Goal: Task Accomplishment & Management: Manage account settings

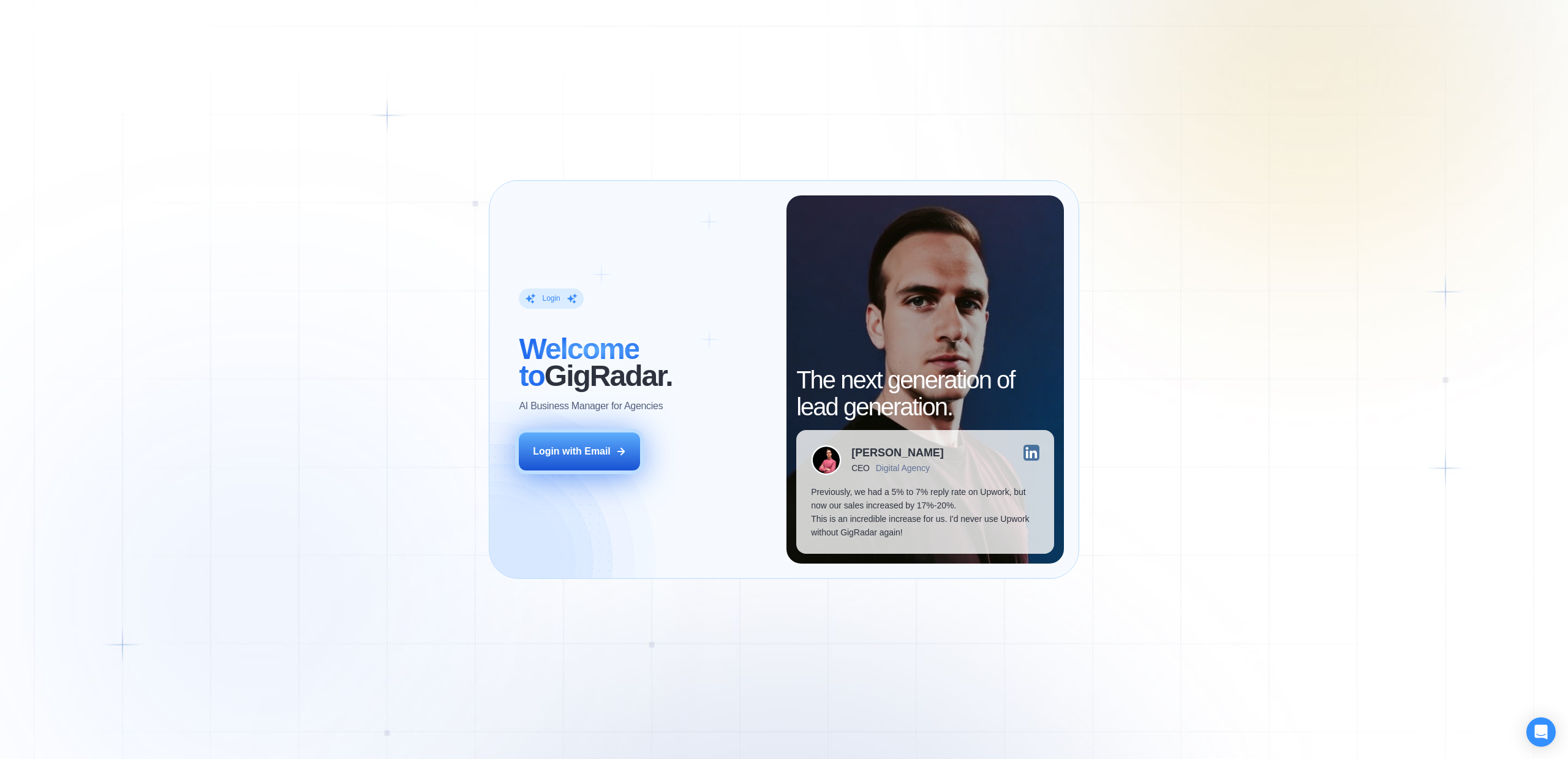
click at [598, 453] on div "Login with Email" at bounding box center [571, 451] width 78 height 14
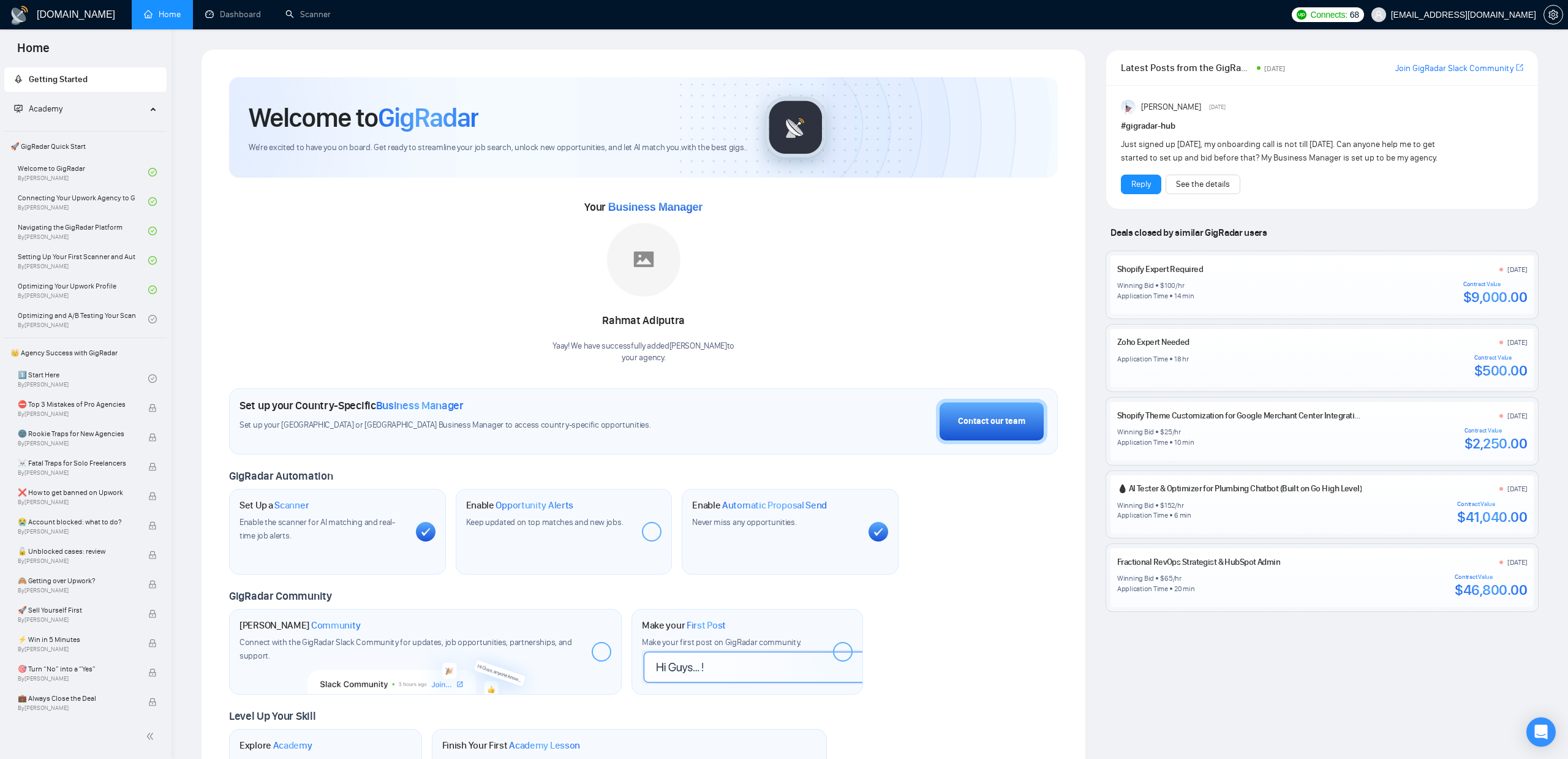
click at [1217, 652] on div "Latest Posts from the GigRadar Community [DATE] [PERSON_NAME] Slack Community […" at bounding box center [1322, 448] width 453 height 798
click at [1378, 227] on div "Latest Posts from the GigRadar Community [DATE] [PERSON_NAME] Slack Community […" at bounding box center [1322, 138] width 433 height 177
click at [1306, 674] on div "Latest Posts from the GigRadar Community 4 days ago Join GigRadar Slack Communi…" at bounding box center [1322, 448] width 453 height 798
click at [1204, 681] on div "Latest Posts from the GigRadar Community 4 days ago Join GigRadar Slack Communi…" at bounding box center [1322, 448] width 453 height 798
click at [215, 20] on link "Dashboard" at bounding box center [233, 14] width 55 height 11
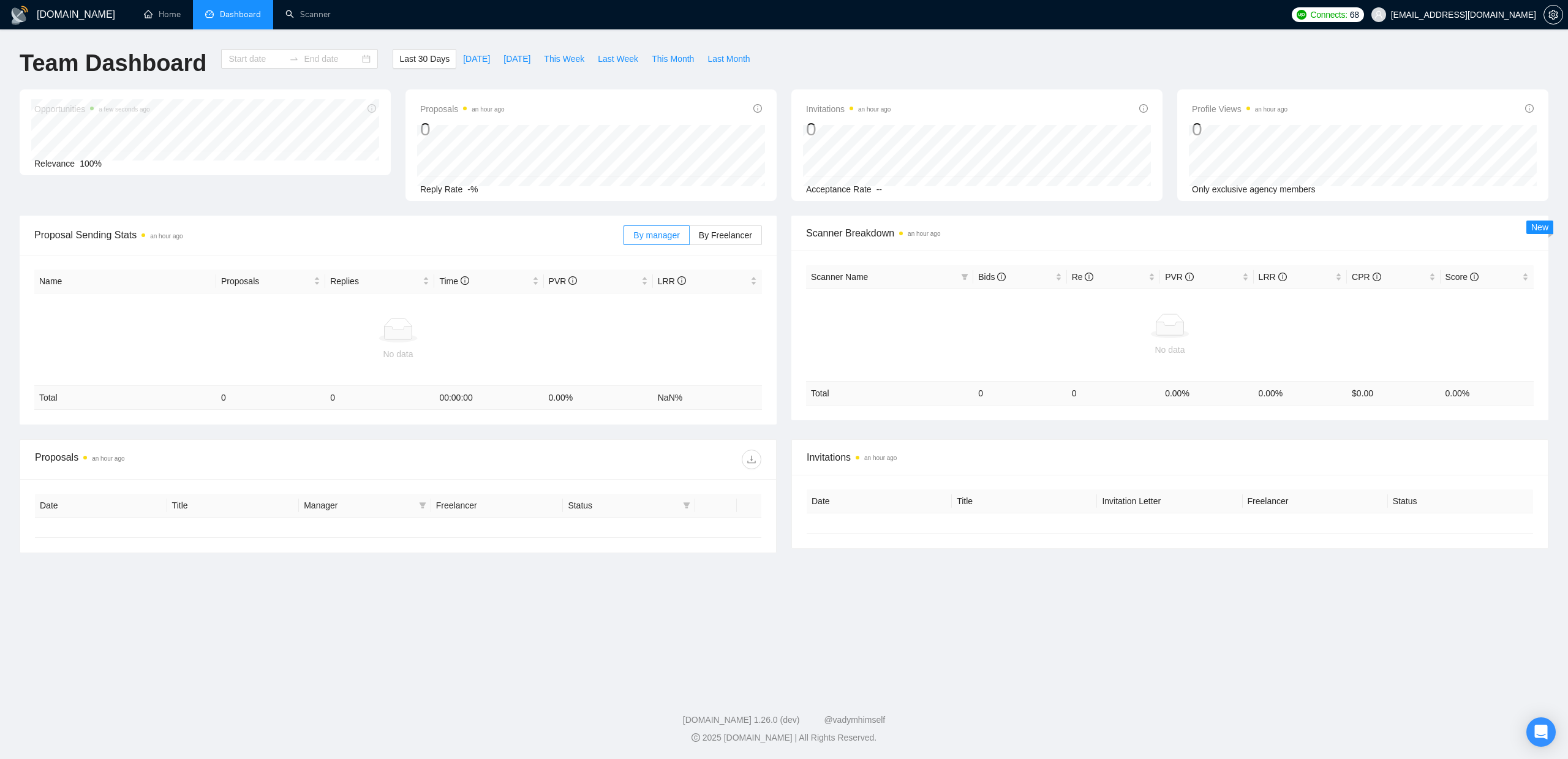
type input "2025-07-28"
type input "2025-08-27"
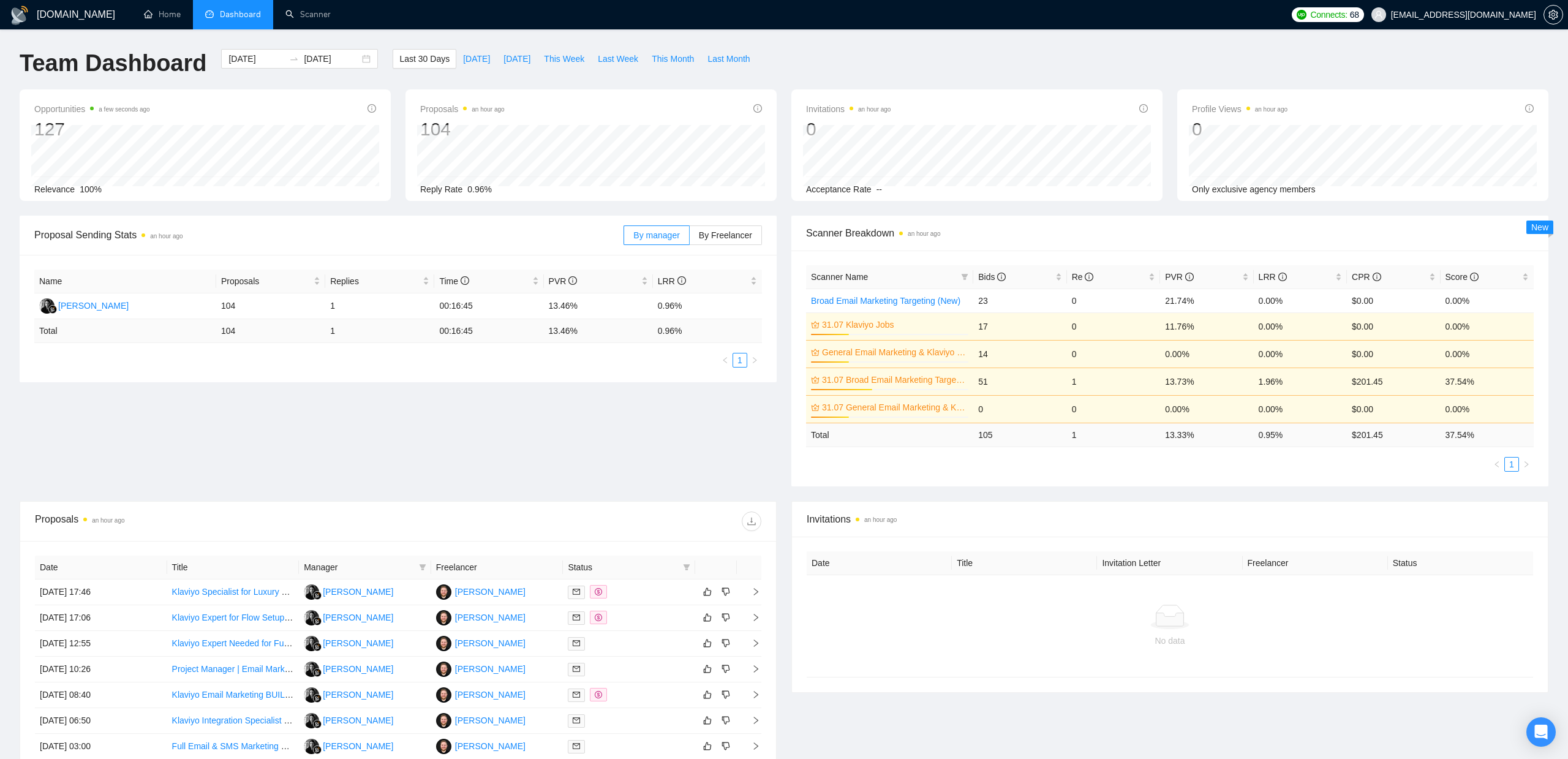
scroll to position [226, 0]
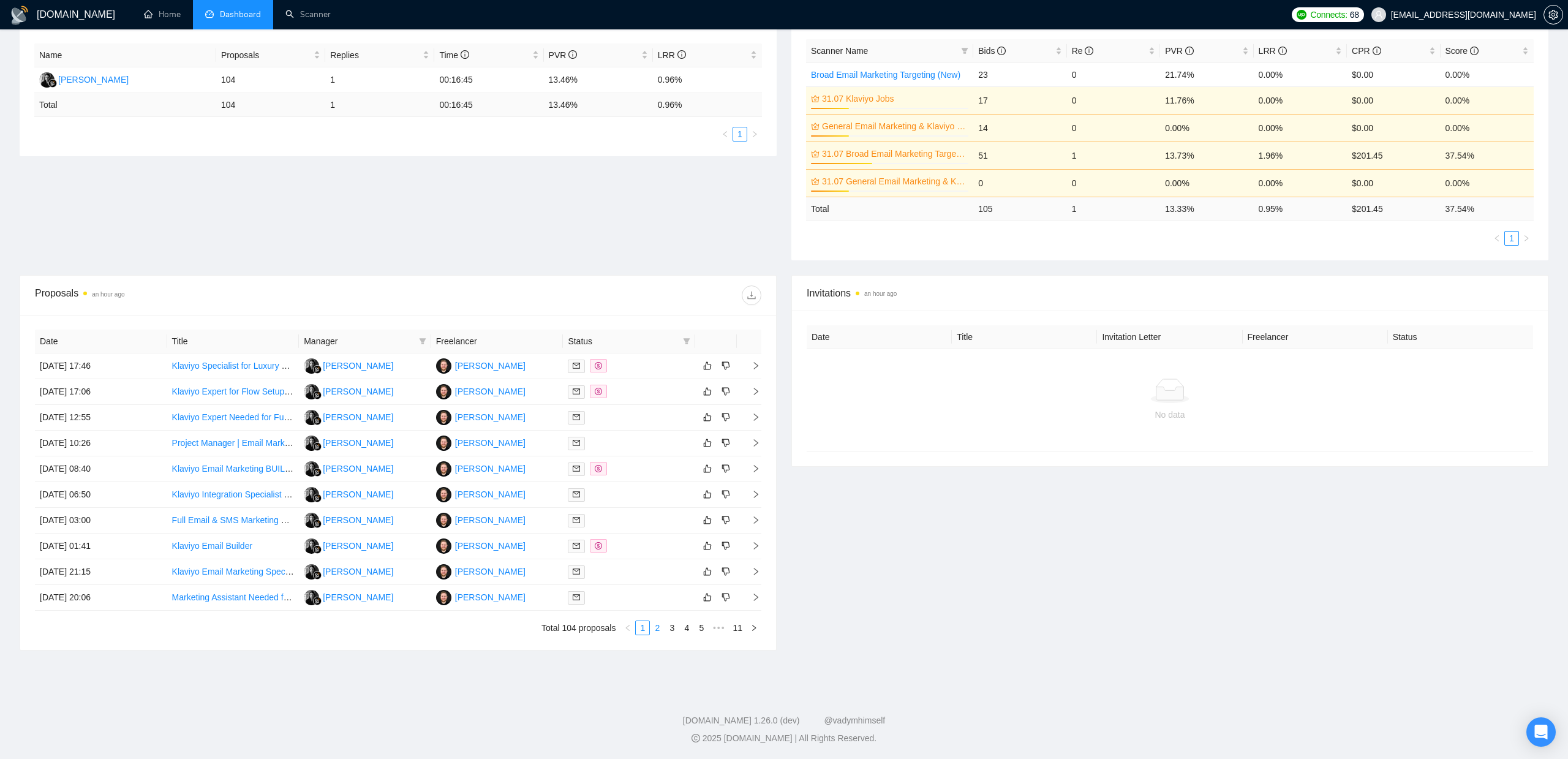
click at [660, 627] on link "2" at bounding box center [657, 627] width 14 height 14
click at [669, 629] on link "3" at bounding box center [671, 627] width 14 height 14
click at [643, 629] on link "1" at bounding box center [642, 627] width 14 height 14
click at [243, 368] on link "Klaviyo Specialist for Luxury D2C Brand" at bounding box center [248, 366] width 152 height 10
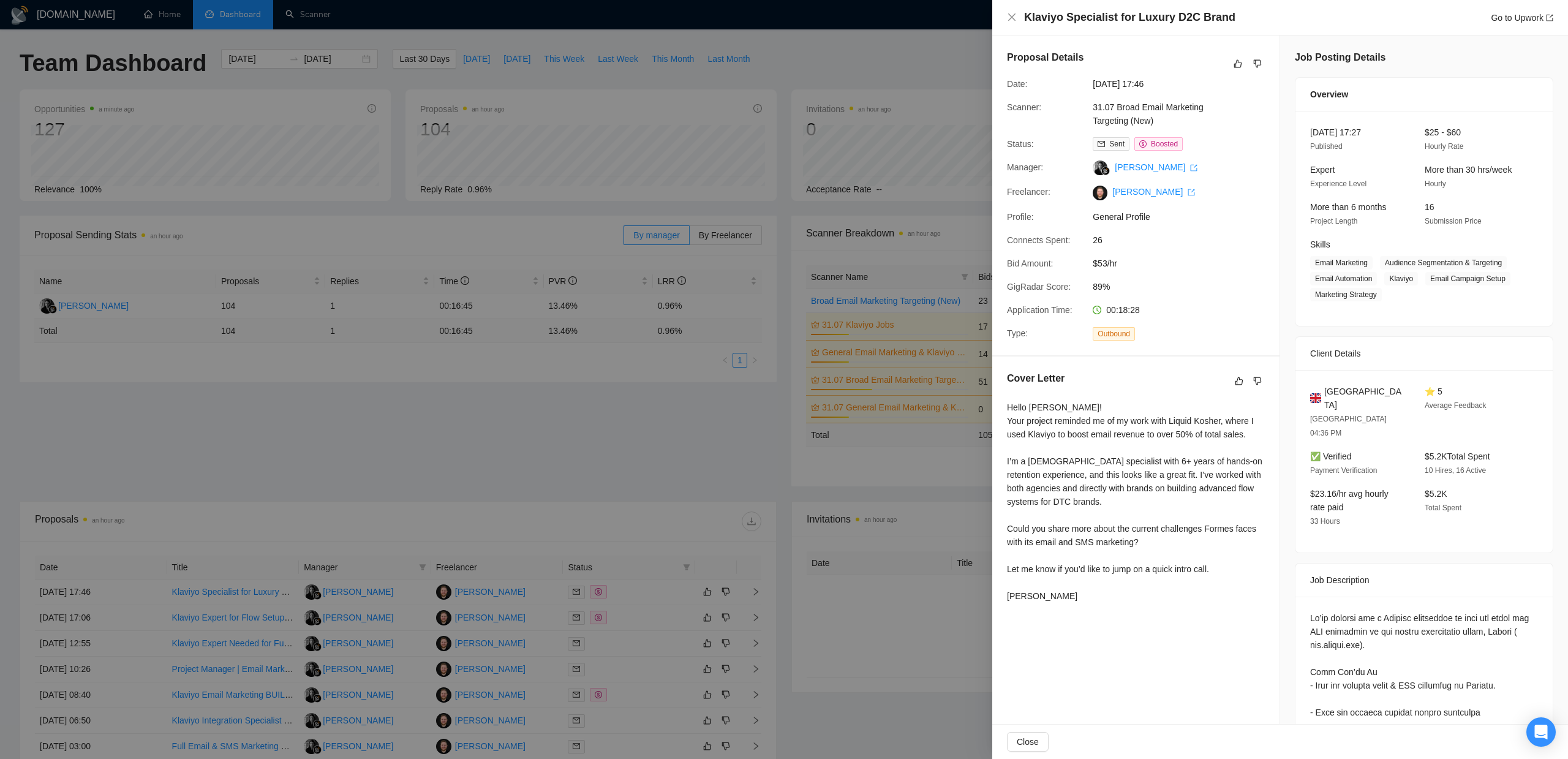
click at [949, 497] on div at bounding box center [784, 379] width 1568 height 759
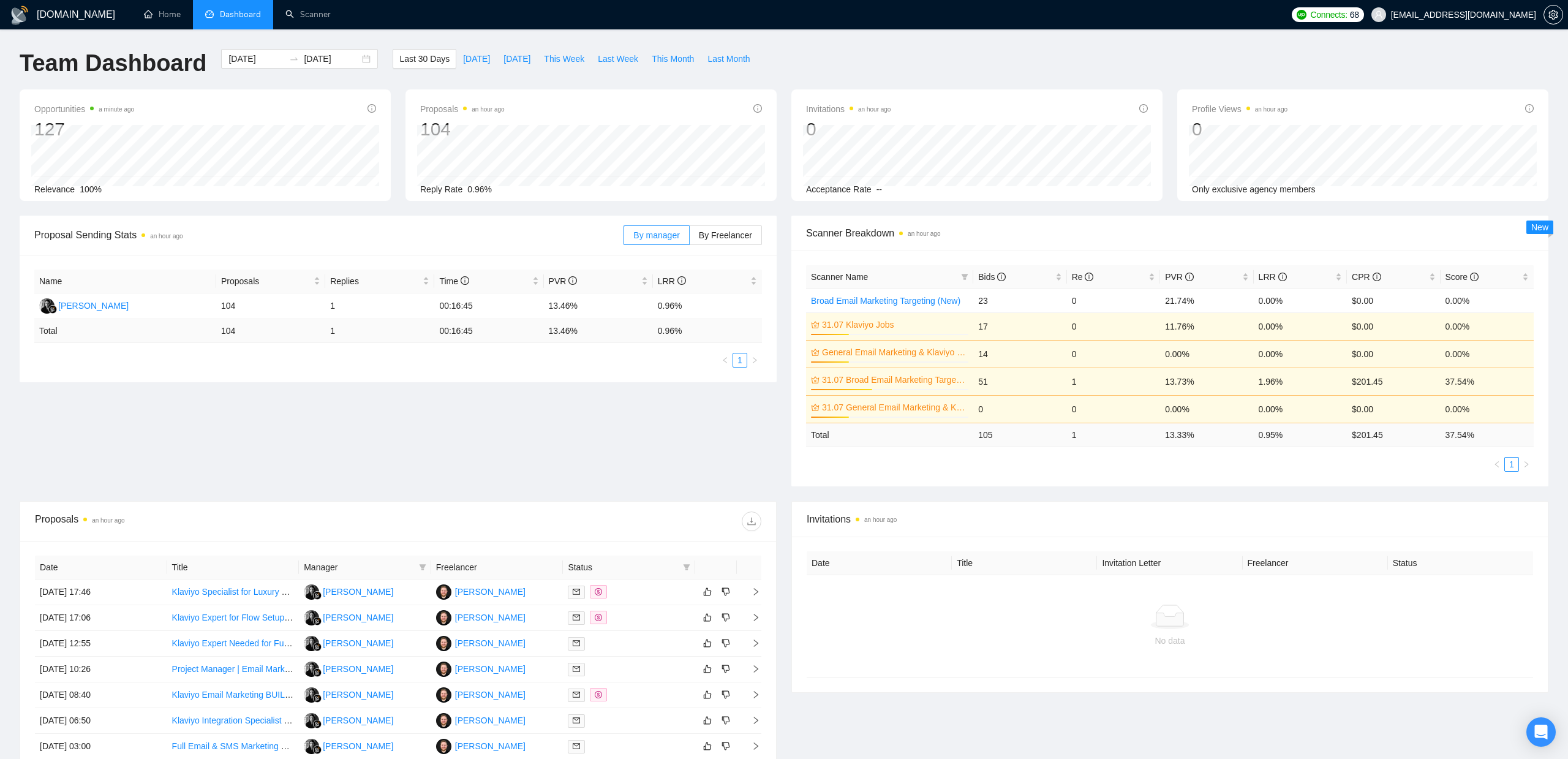
click at [1229, 60] on div "Team Dashboard 2025-07-28 2025-08-27 Last 30 Days Today Yesterday This Week Las…" at bounding box center [784, 69] width 1544 height 41
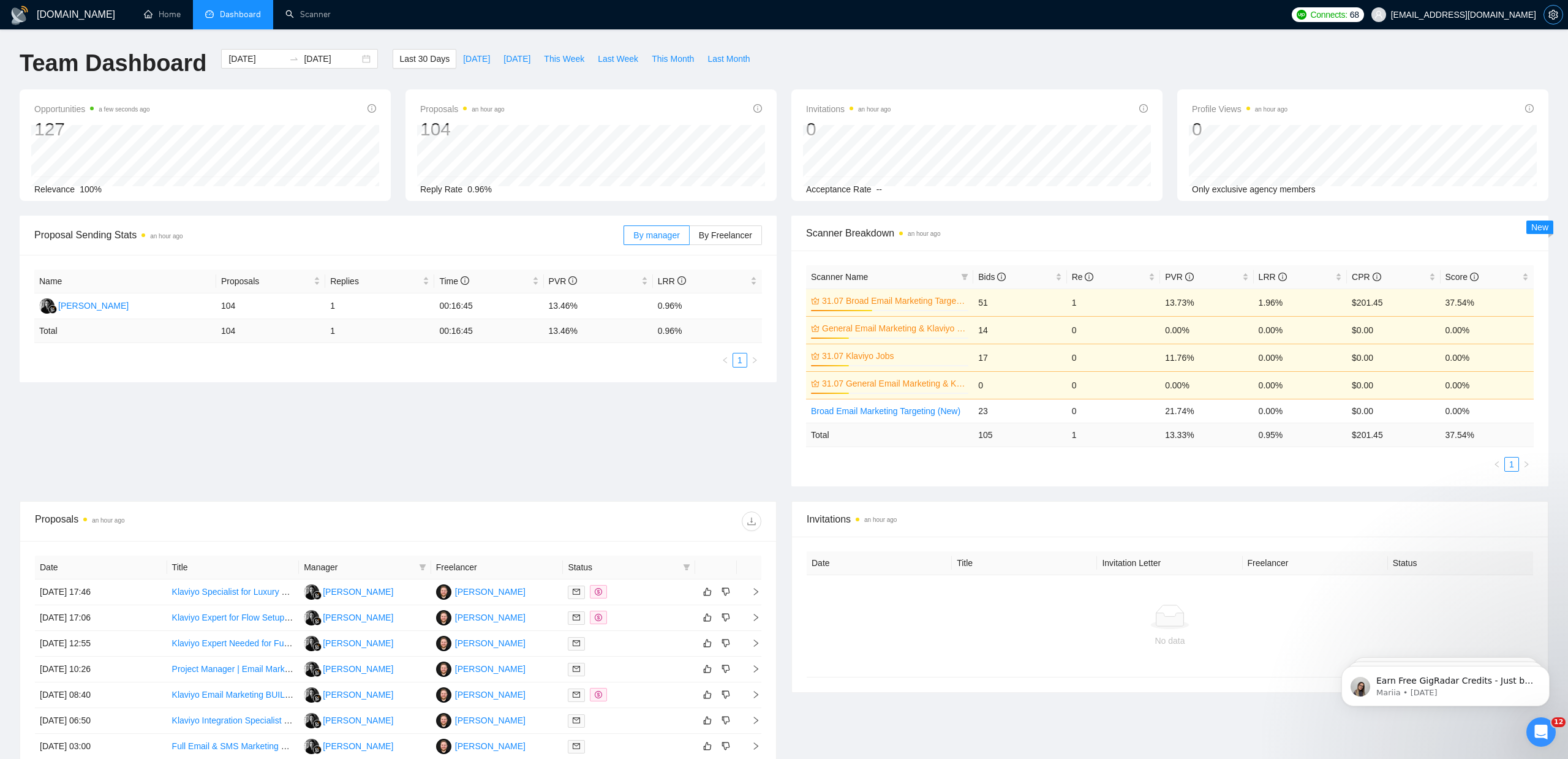
click at [1555, 16] on icon "setting" at bounding box center [1554, 15] width 10 height 10
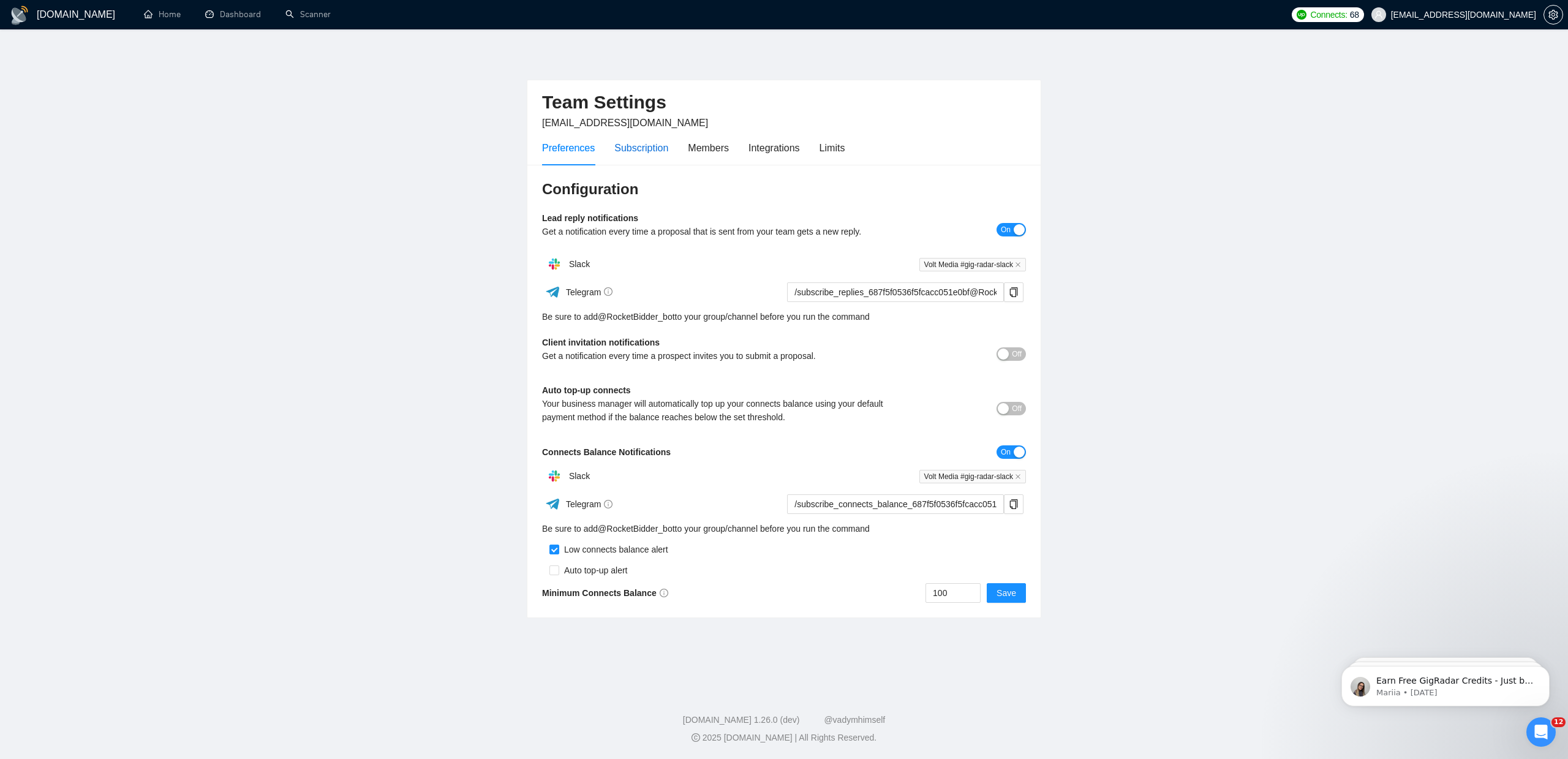
click at [657, 152] on div "Subscription" at bounding box center [641, 148] width 54 height 16
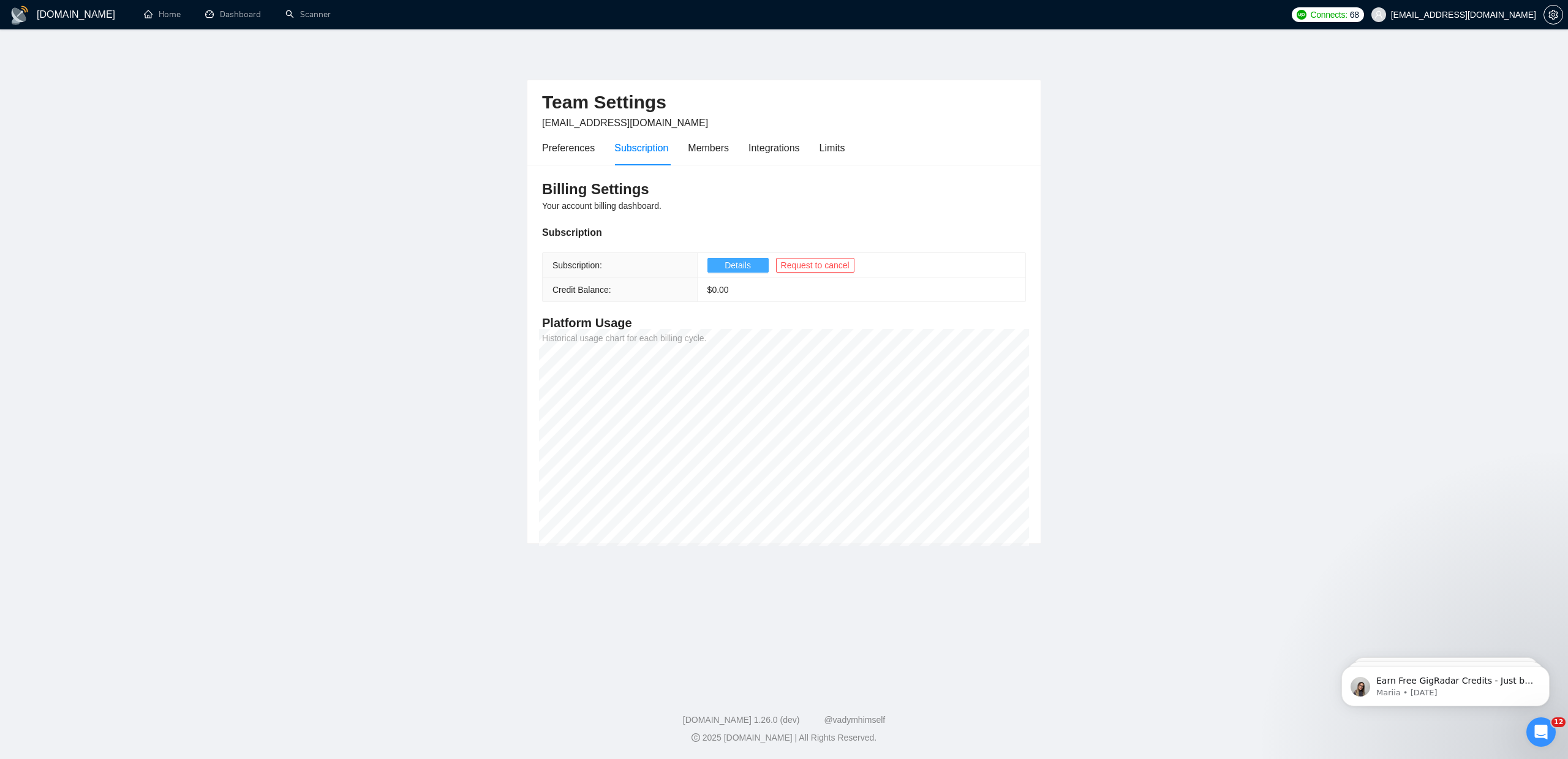
click at [740, 264] on span "Details" at bounding box center [737, 265] width 26 height 14
